Goal: Communication & Community: Answer question/provide support

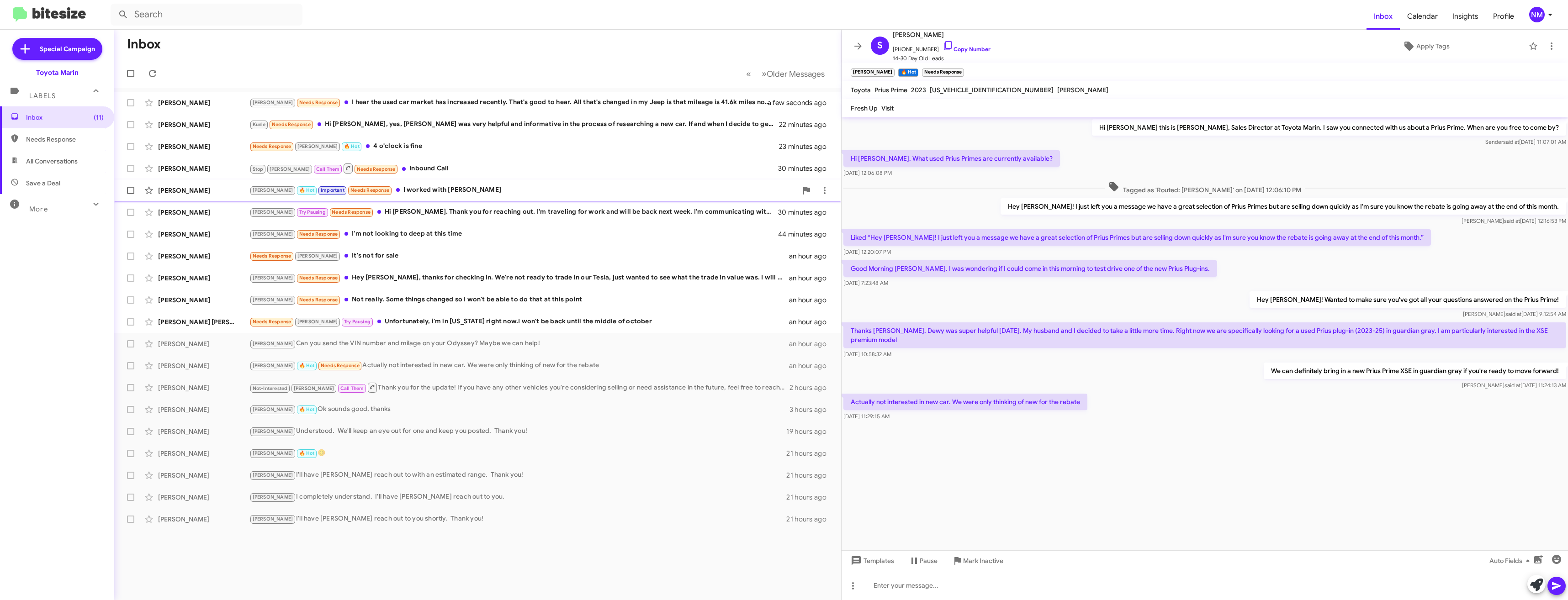
click at [428, 188] on div "[PERSON_NAME] 🔥 Hot Important Needs Response I worked with [PERSON_NAME]" at bounding box center [524, 190] width 548 height 11
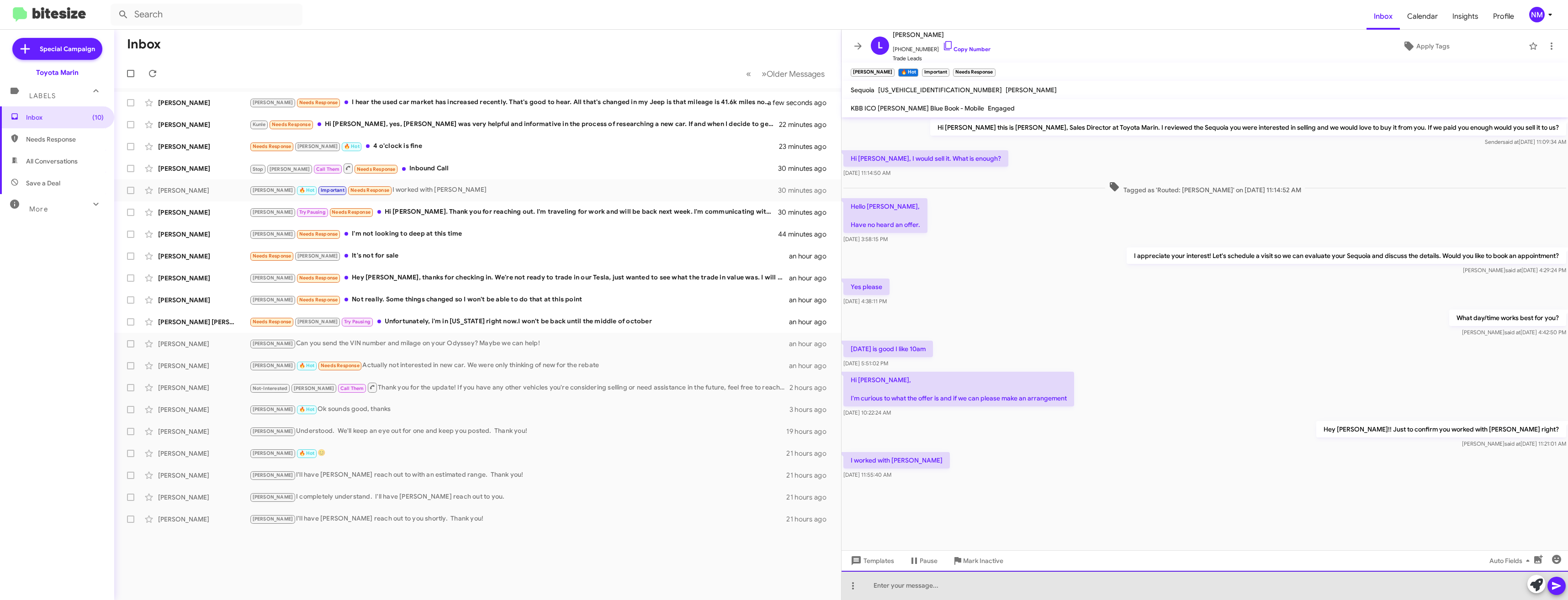
click at [938, 578] on div at bounding box center [1204, 586] width 726 height 30
click at [914, 591] on div "Ok" at bounding box center [1204, 586] width 726 height 30
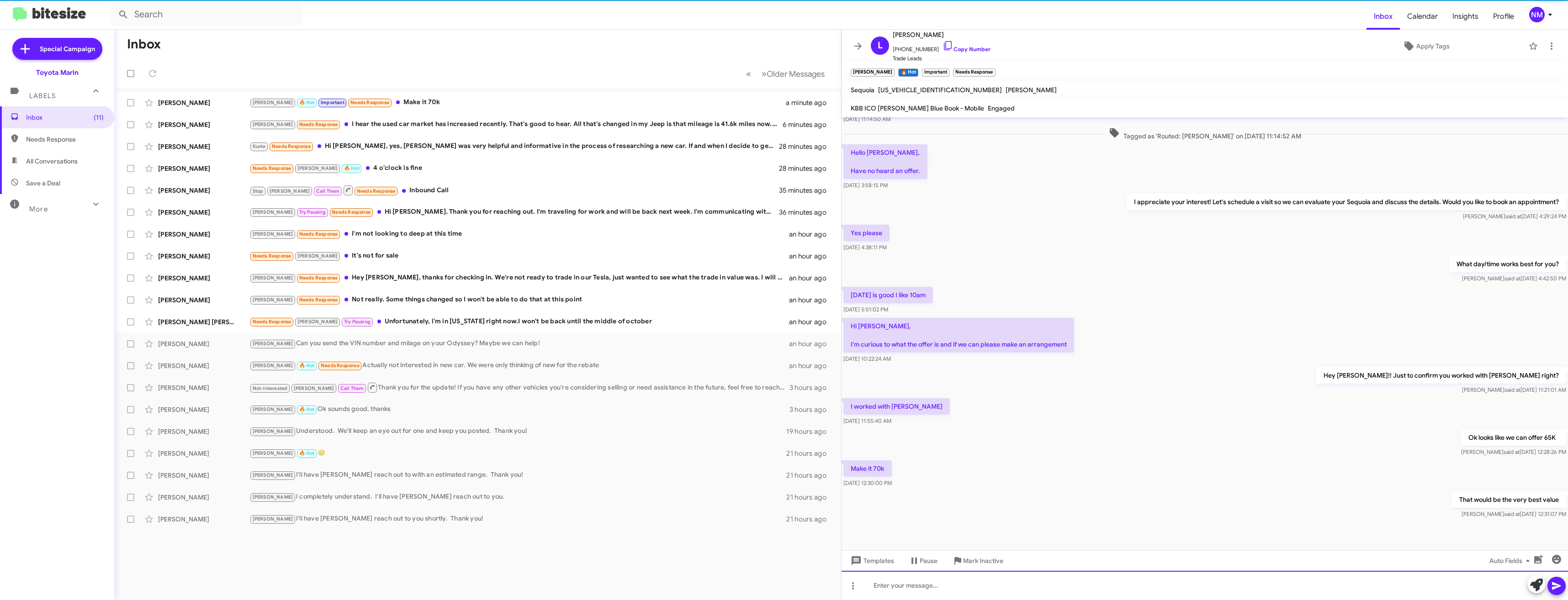
scroll to position [56, 0]
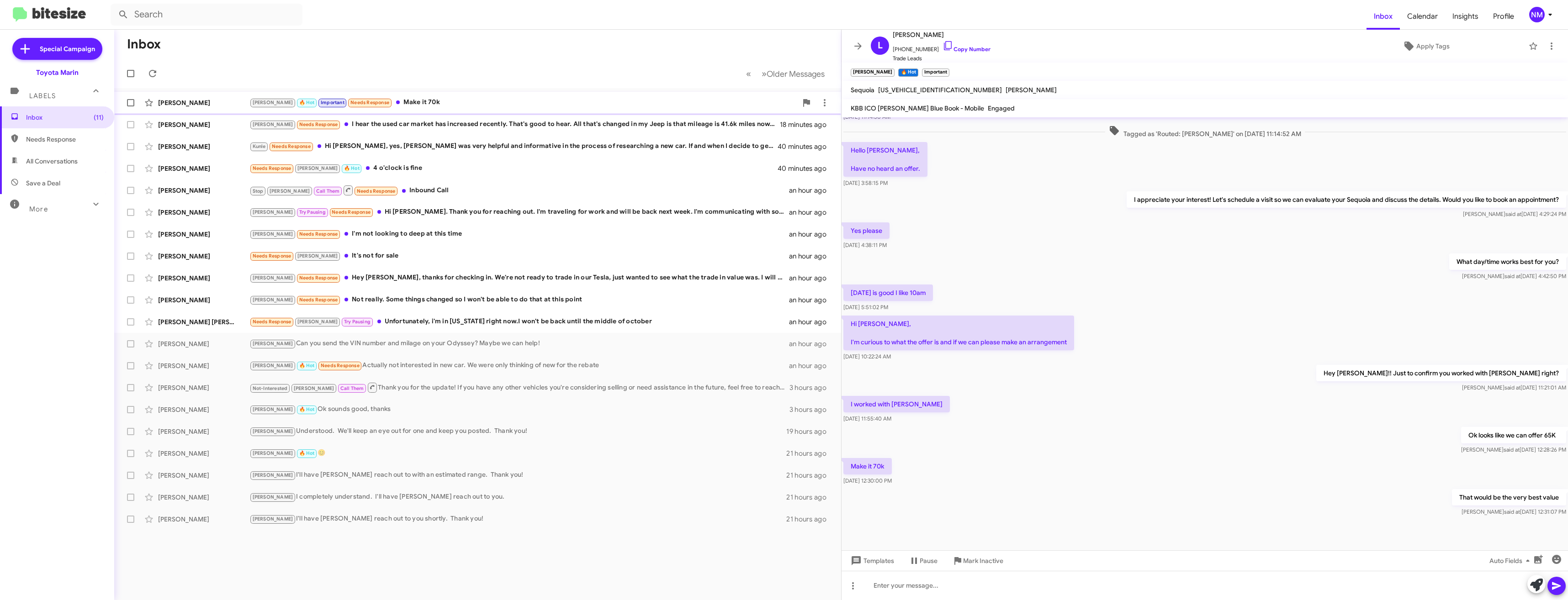
click at [399, 93] on span "[PERSON_NAME] [PERSON_NAME] 🔥 Hot Important Needs Response Make it 70k 13 minut…" at bounding box center [477, 102] width 727 height 22
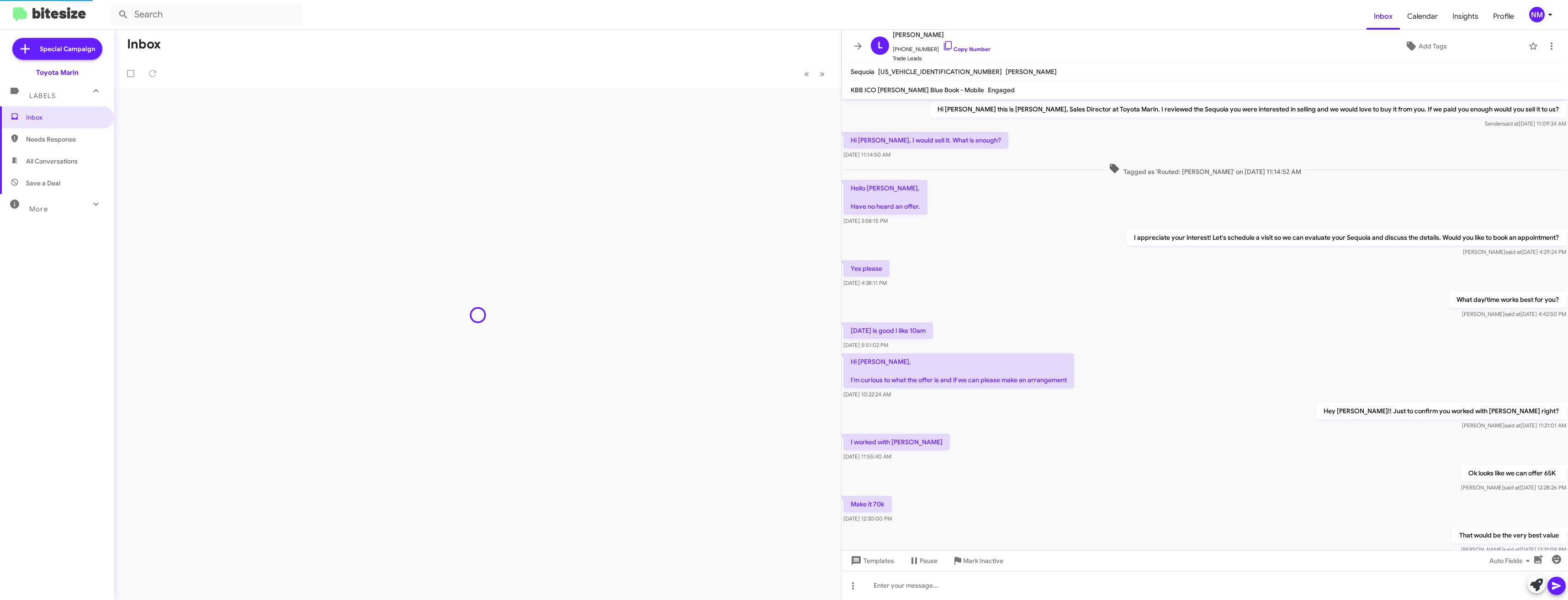
scroll to position [1, 0]
